Goal: Navigation & Orientation: Find specific page/section

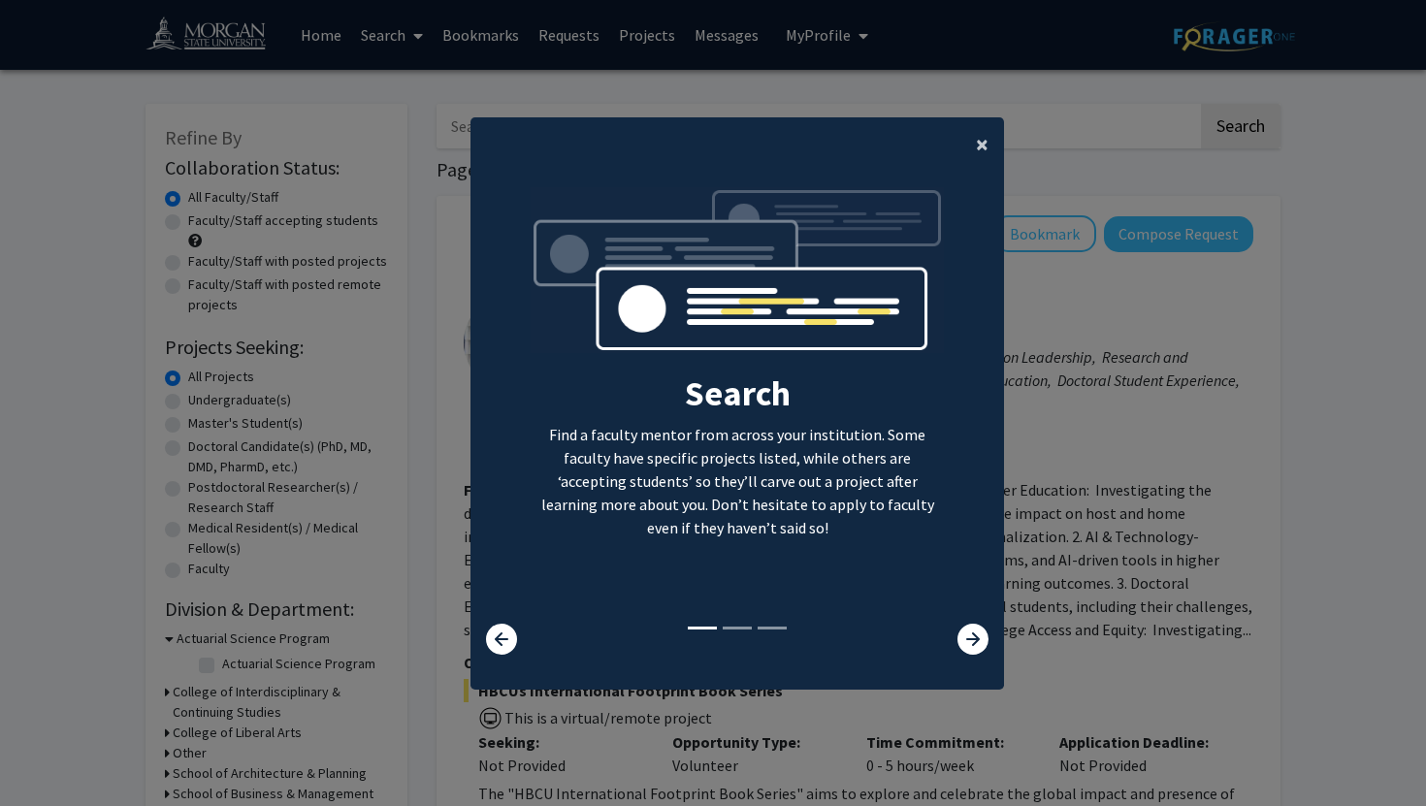
click at [975, 146] on button "×" at bounding box center [982, 144] width 44 height 54
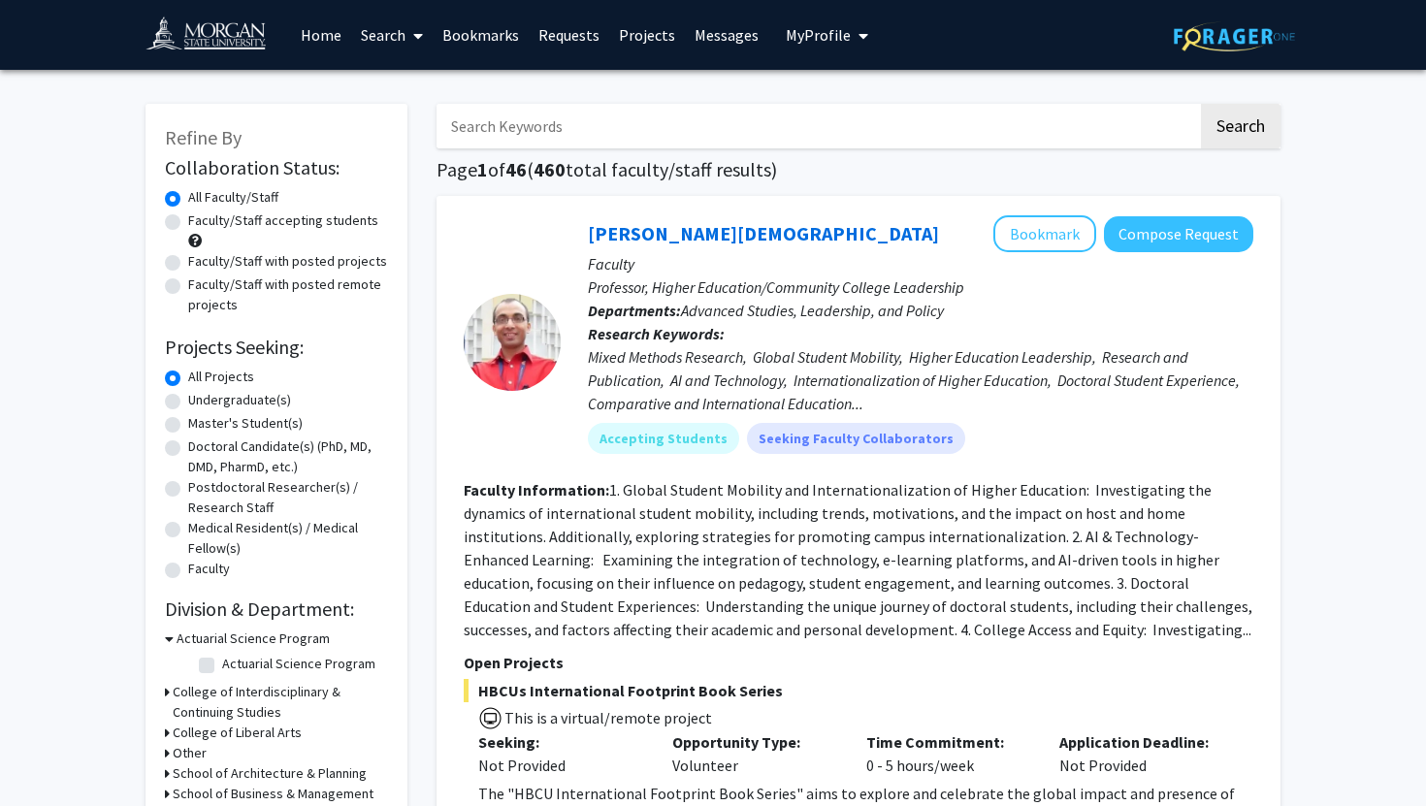
click at [235, 42] on img at bounding box center [215, 38] width 138 height 44
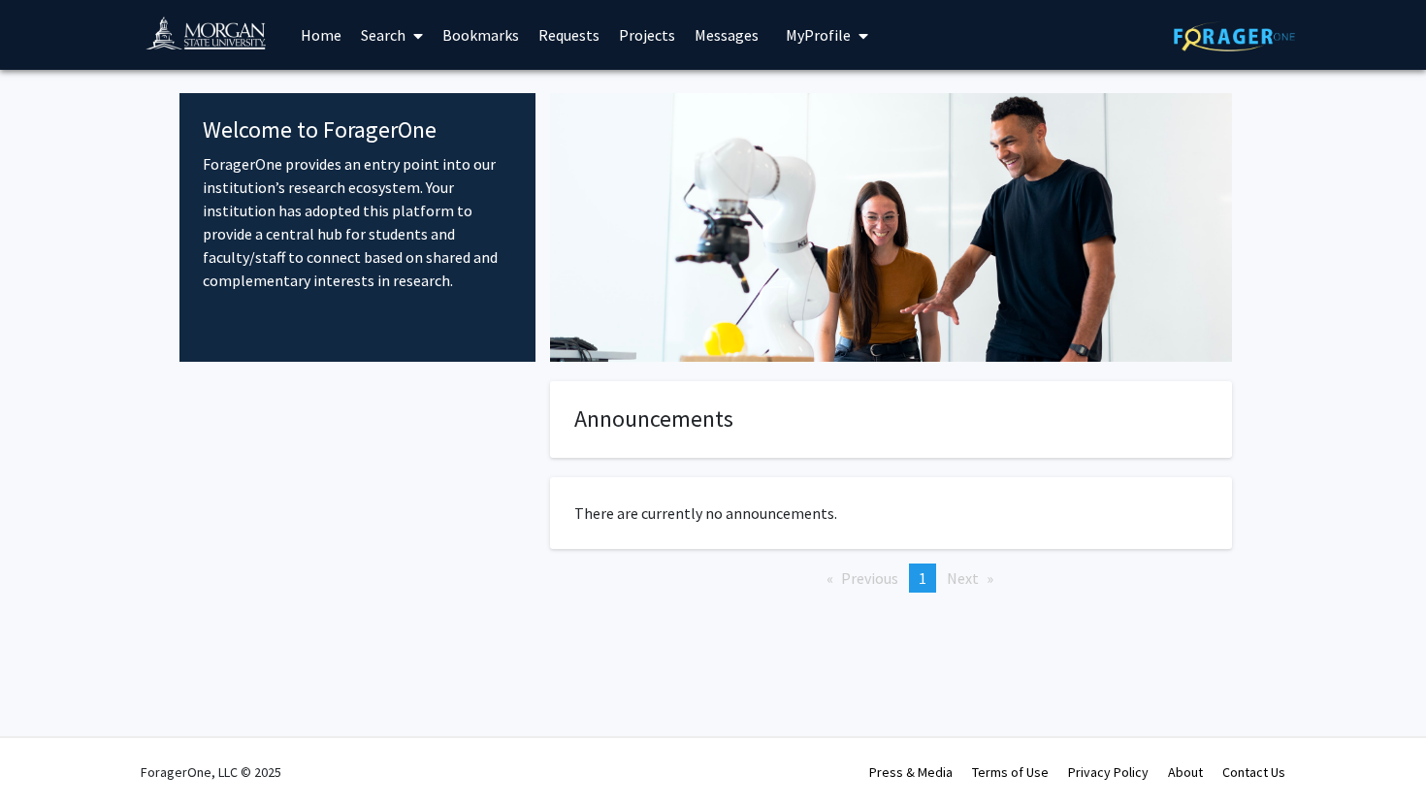
click at [382, 36] on link "Search" at bounding box center [391, 35] width 81 height 68
click at [341, 320] on div "Welcome to ForagerOne ForagerOne provides an entry point into our institution’s…" at bounding box center [357, 227] width 356 height 269
click at [824, 43] on span "My Profile" at bounding box center [818, 34] width 65 height 19
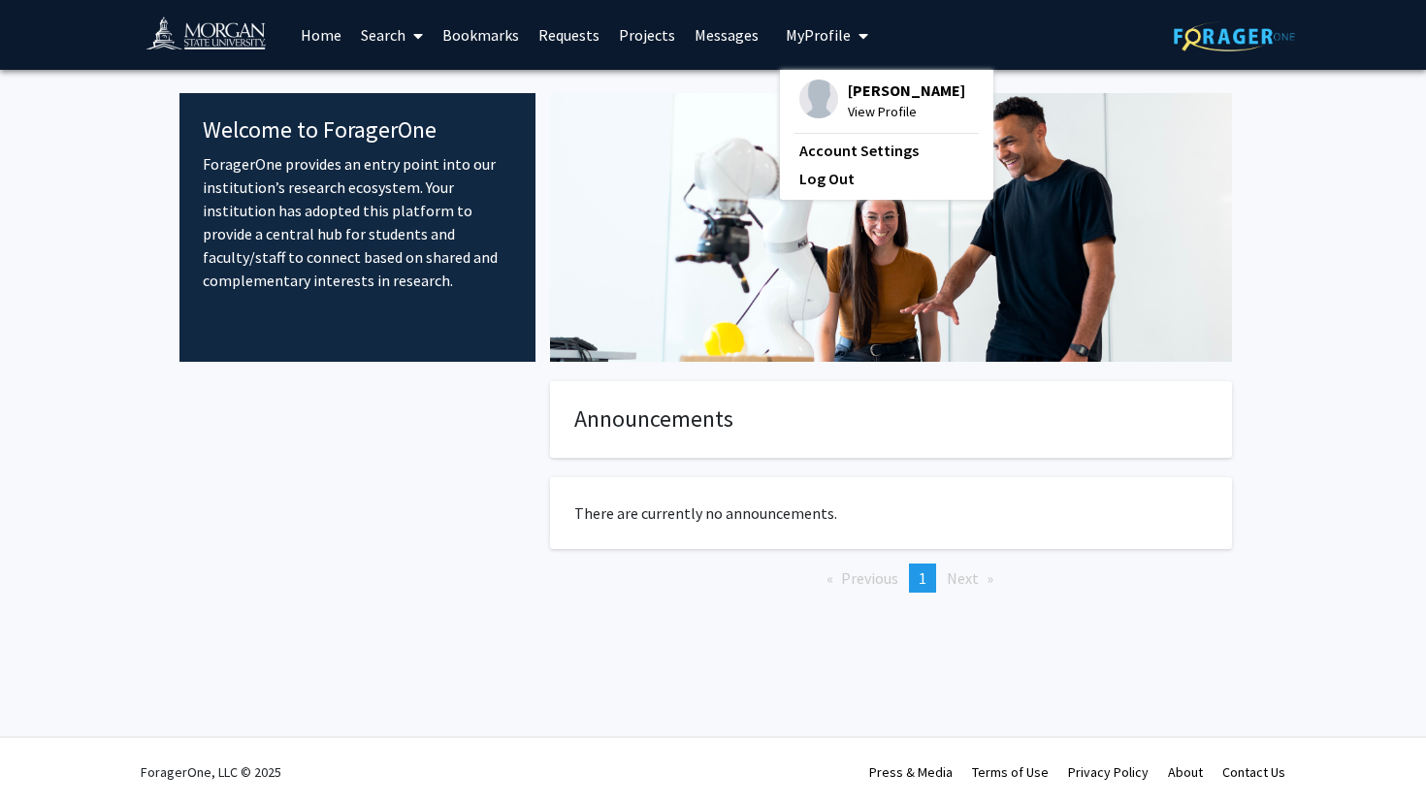
click at [679, 264] on img at bounding box center [891, 227] width 682 height 269
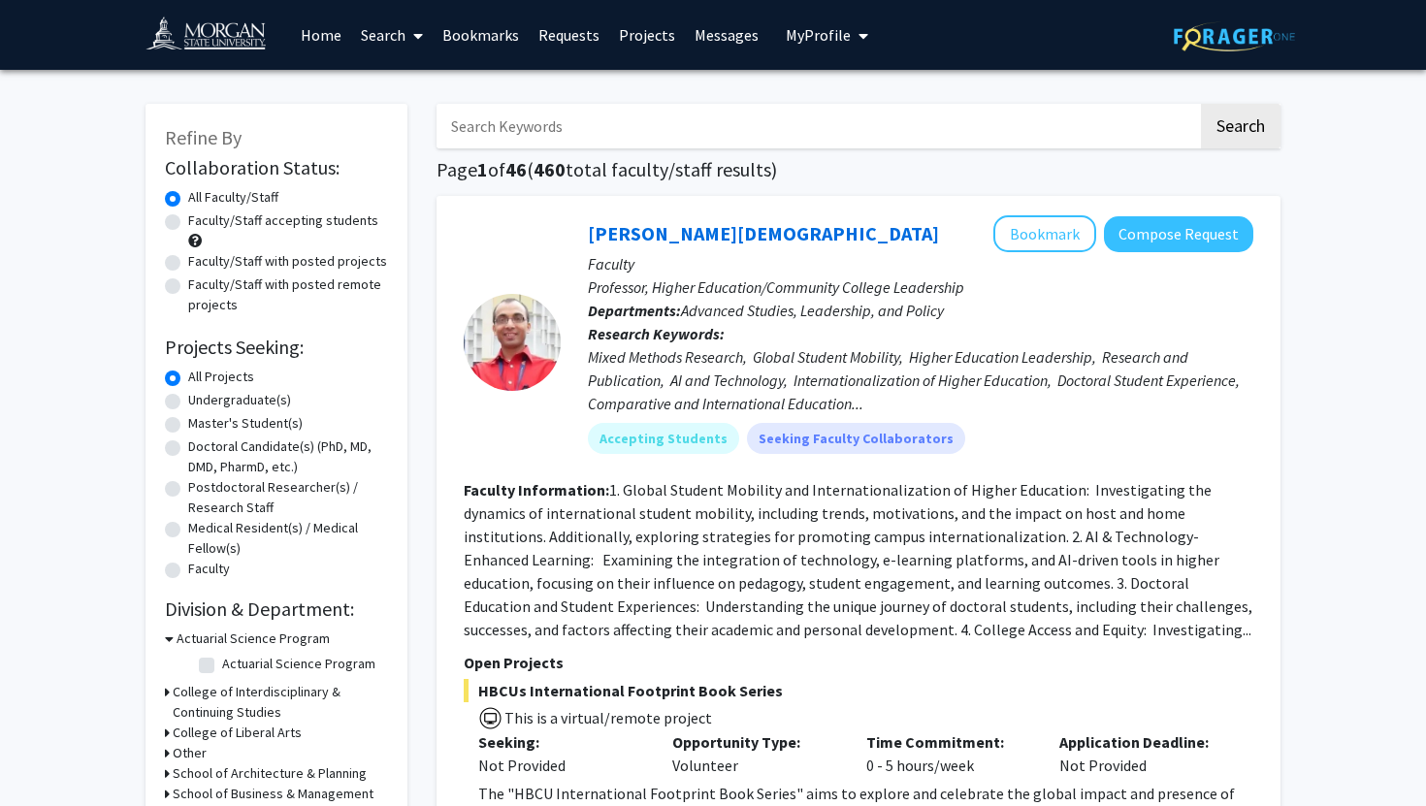
click at [828, 41] on span "My Profile" at bounding box center [818, 34] width 65 height 19
click at [832, 149] on link "Account Settings" at bounding box center [886, 150] width 175 height 23
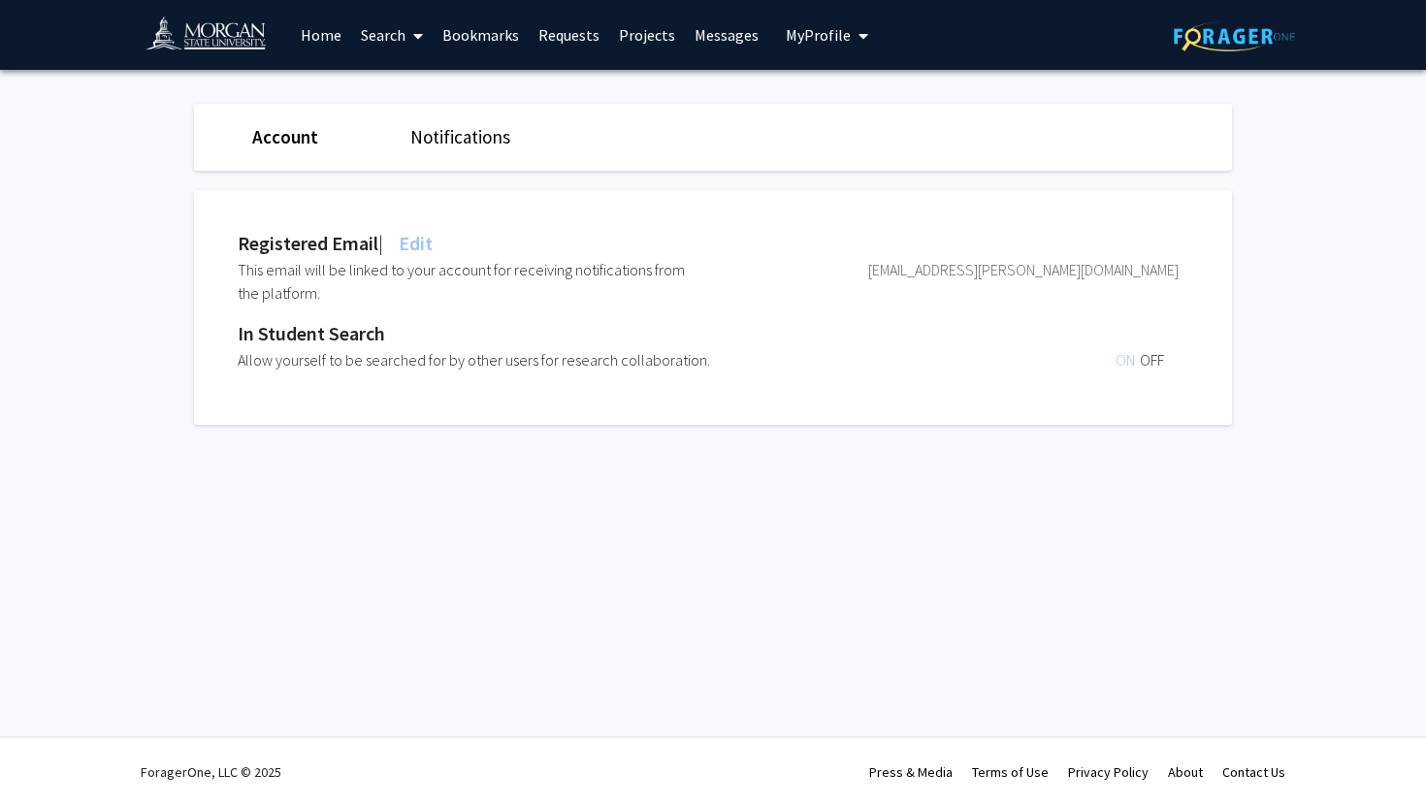
click at [227, 50] on img at bounding box center [215, 38] width 138 height 44
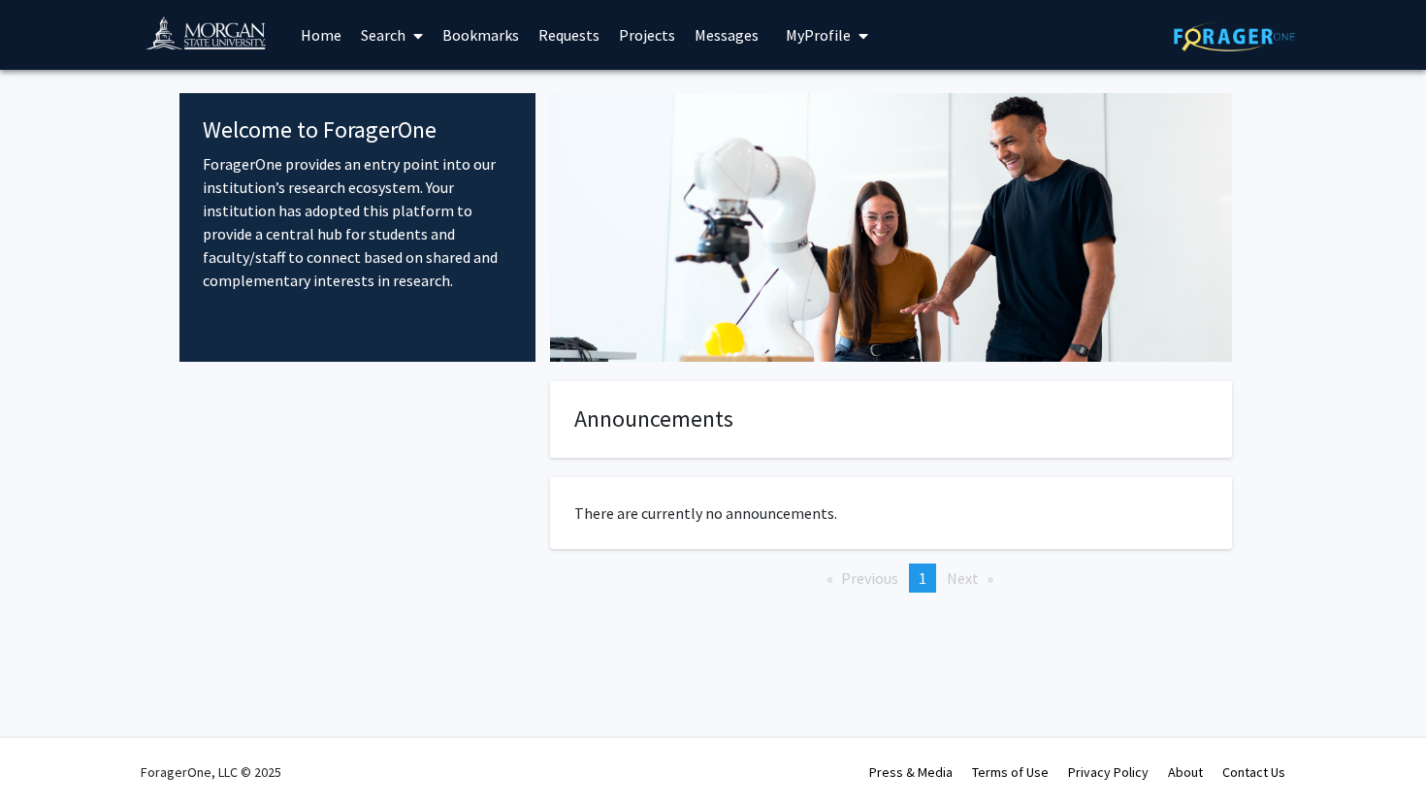
click at [355, 41] on link "Search" at bounding box center [391, 35] width 81 height 68
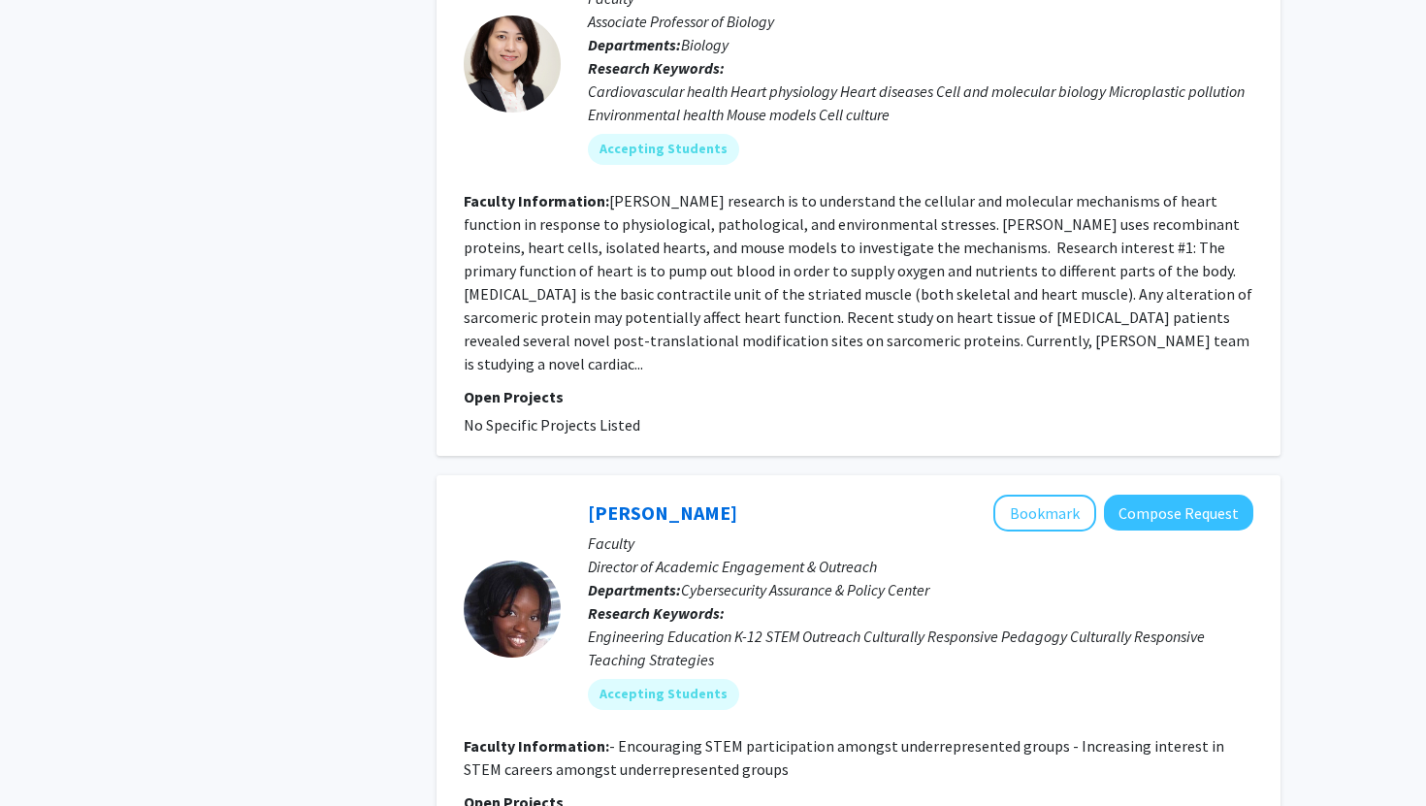
scroll to position [10152, 0]
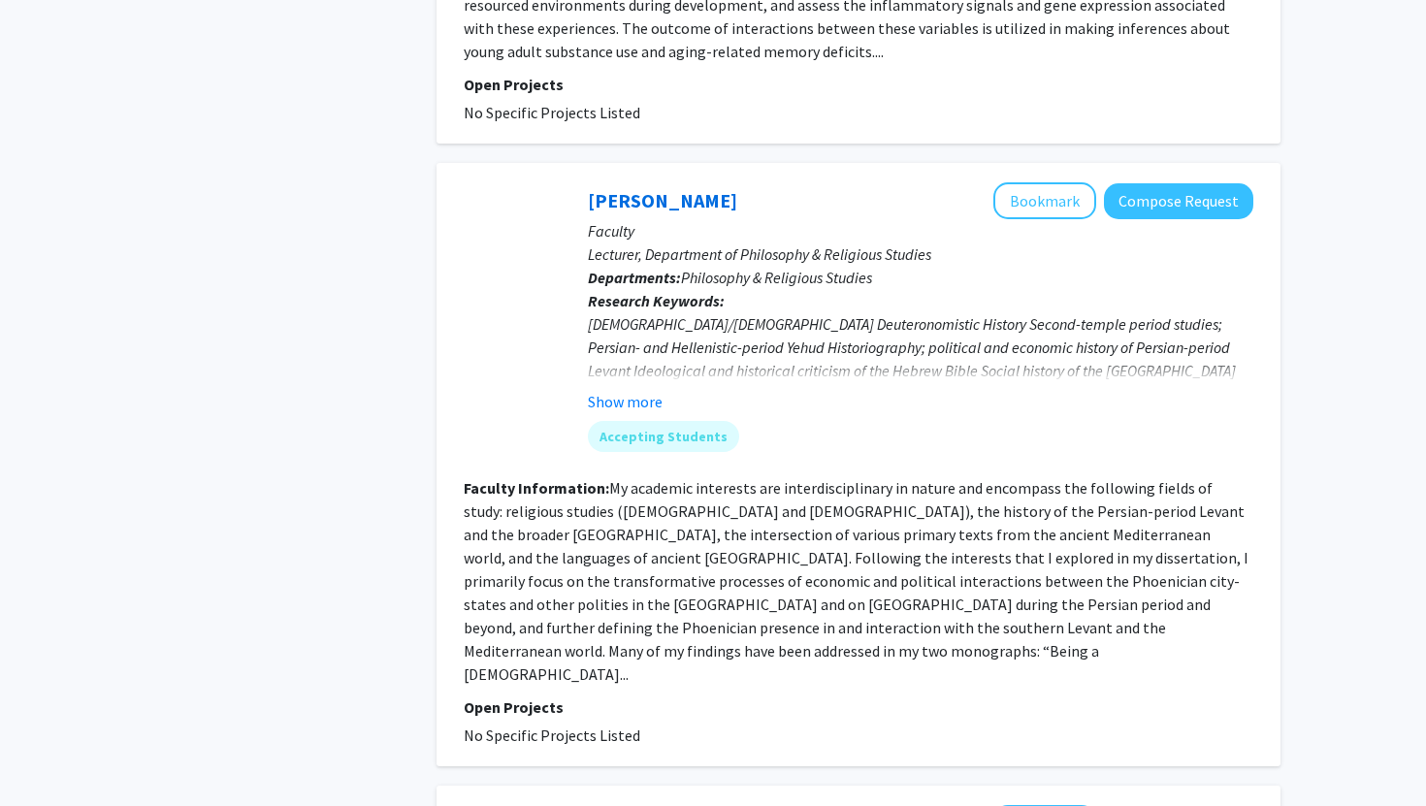
scroll to position [4633, 0]
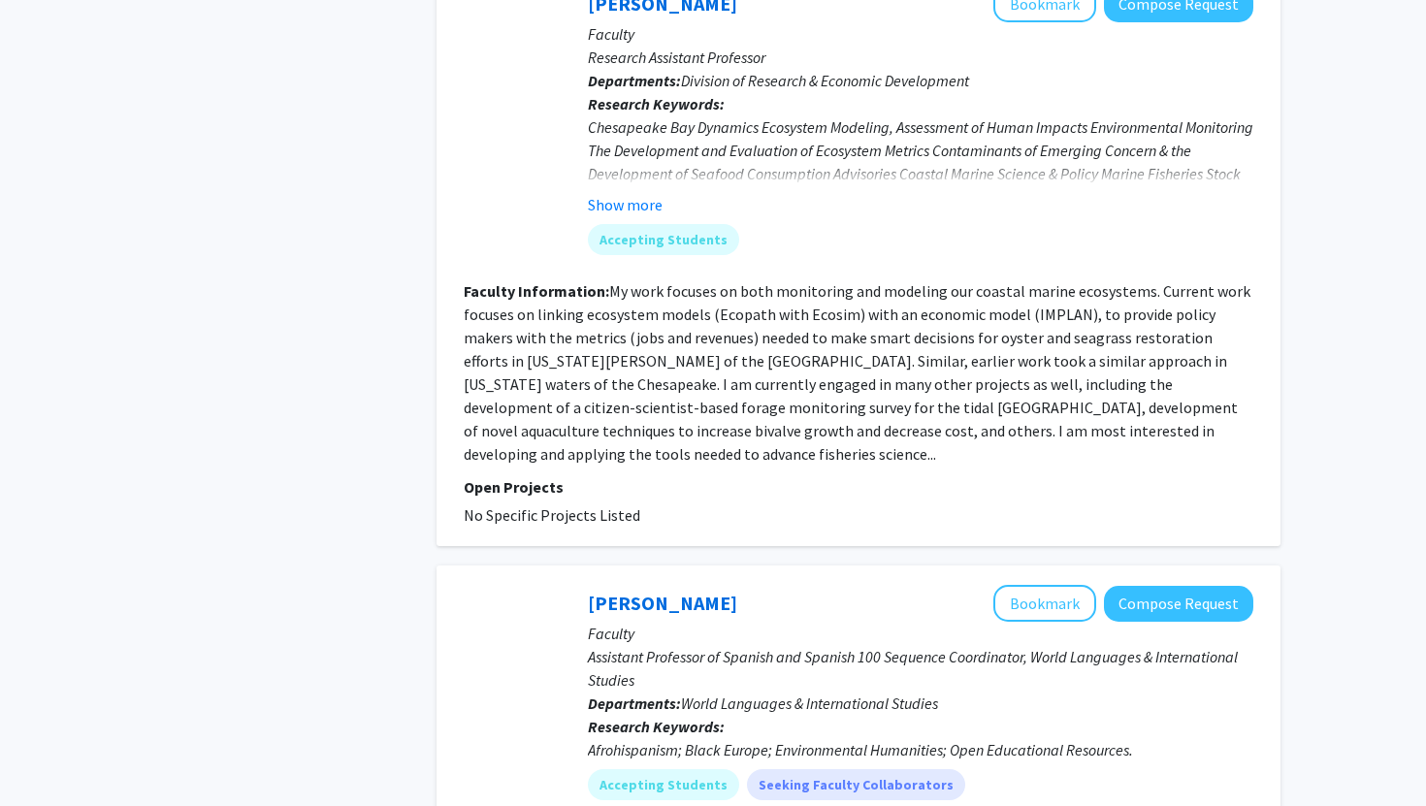
scroll to position [4703, 0]
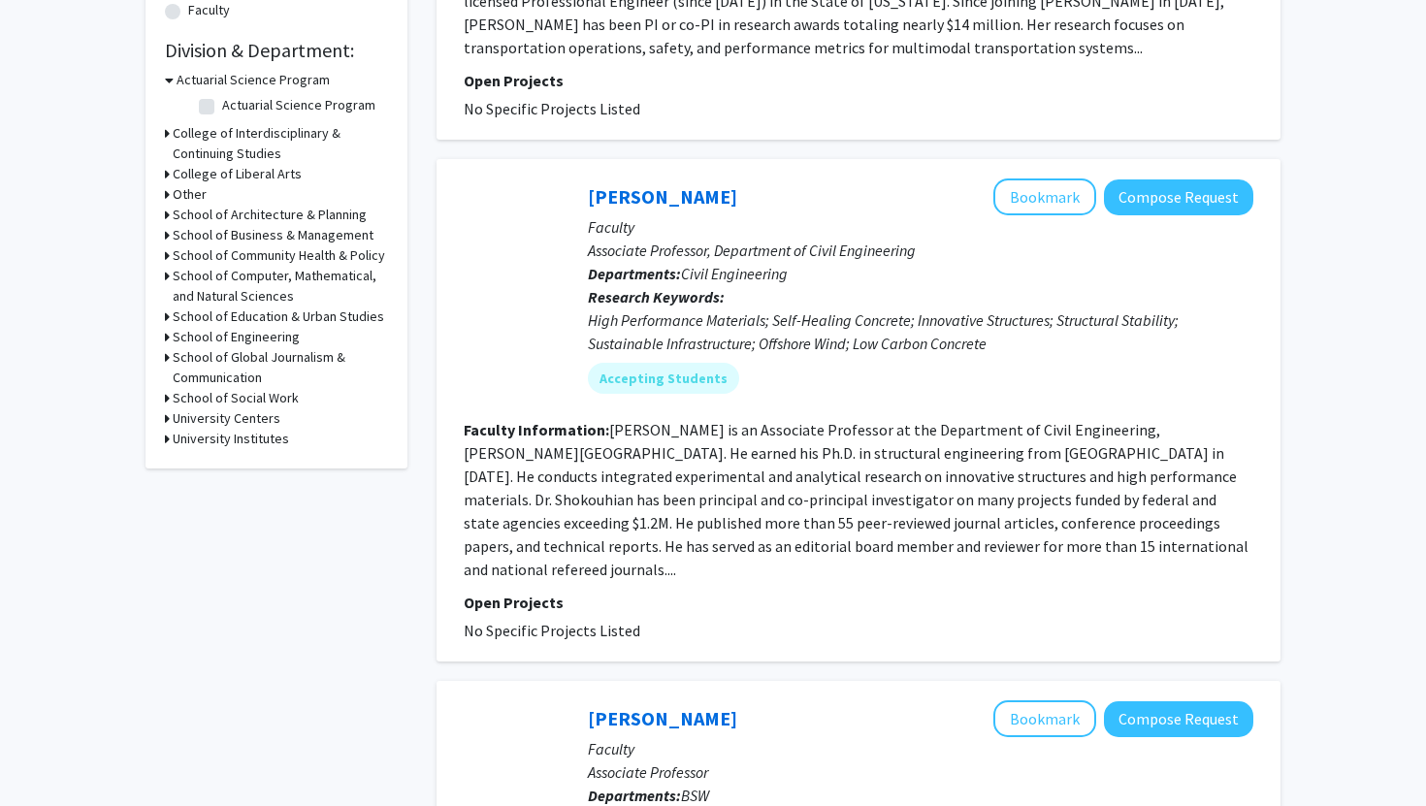
scroll to position [1250, 0]
